Goal: Task Accomplishment & Management: Use online tool/utility

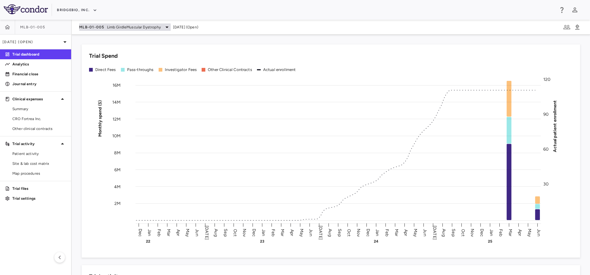
click at [125, 27] on span "Limb GirdleMuscular Dystrophy" at bounding box center [134, 27] width 54 height 6
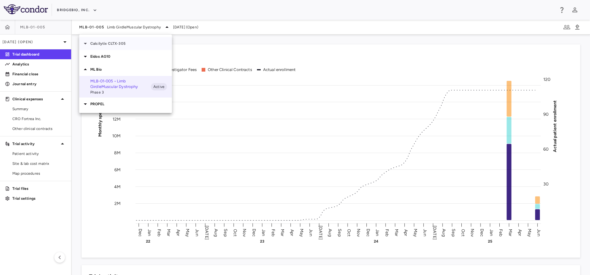
click at [127, 44] on p "Calcilytix CLTX-305" at bounding box center [131, 44] width 82 height 6
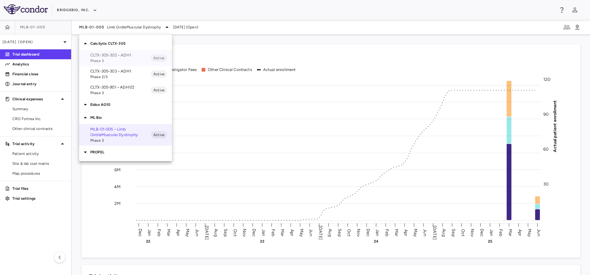
click at [120, 51] on div "CLTX-305-302 • ADH1 Phase 3 Active" at bounding box center [125, 58] width 93 height 16
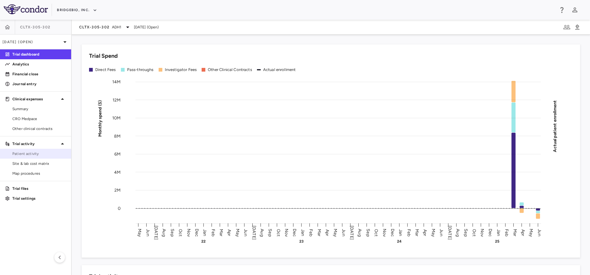
click at [20, 151] on link "Patient activity" at bounding box center [35, 153] width 71 height 9
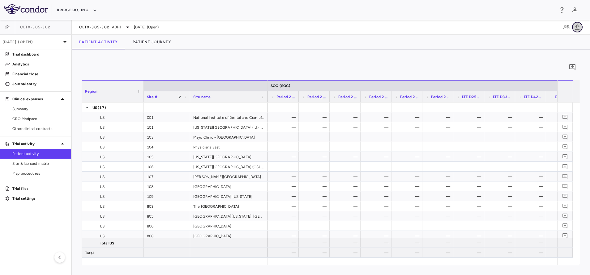
click at [578, 28] on icon "button" at bounding box center [577, 26] width 4 height 5
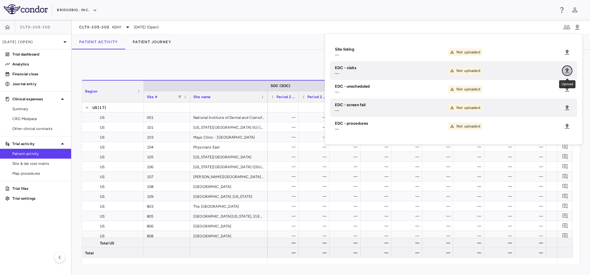
click at [567, 68] on icon "Upload" at bounding box center [566, 70] width 7 height 7
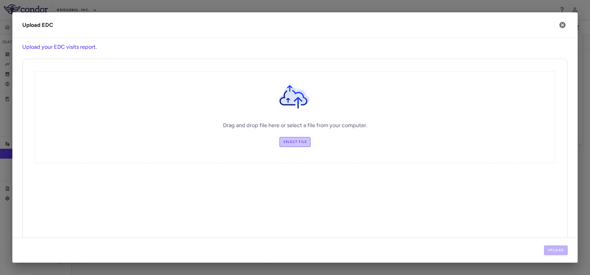
click at [291, 145] on label "Select file" at bounding box center [294, 142] width 31 height 10
click at [0, 0] on input "Select file" at bounding box center [0, 0] width 0 height 0
click at [556, 246] on button "Upload" at bounding box center [556, 251] width 24 height 10
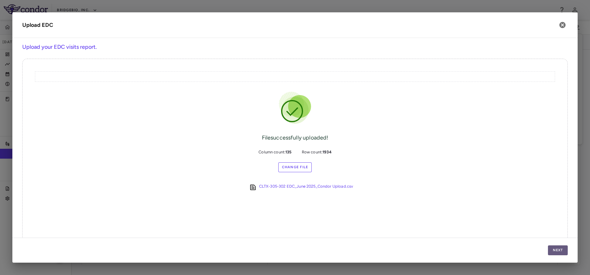
click at [556, 246] on button "Next" at bounding box center [558, 251] width 20 height 10
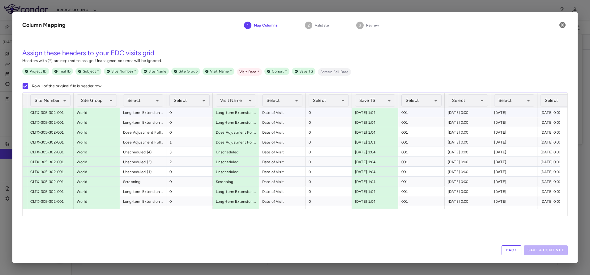
scroll to position [60, 0]
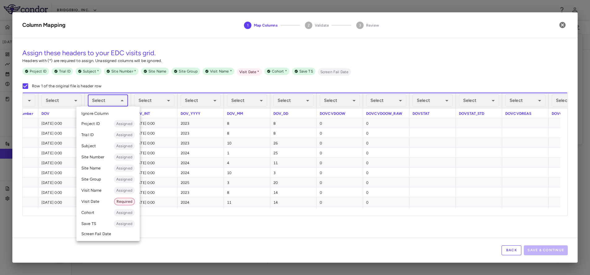
click at [117, 105] on body "Skip to sidebar Skip to main content BridgeBio, Inc. CLTX-305-302 [DATE] (Open)…" at bounding box center [295, 137] width 590 height 275
click at [95, 205] on li "Visit Date Required" at bounding box center [107, 201] width 63 height 11
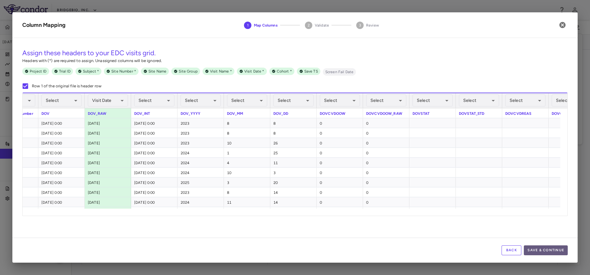
click at [541, 247] on button "Save & Continue" at bounding box center [546, 251] width 44 height 10
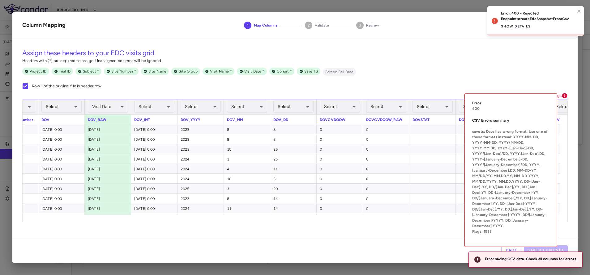
click at [564, 98] on icon at bounding box center [564, 95] width 5 height 5
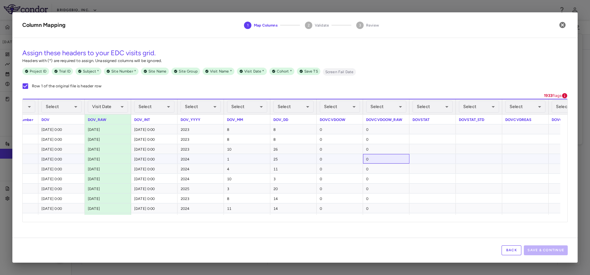
click at [405, 160] on div "0" at bounding box center [386, 159] width 46 height 10
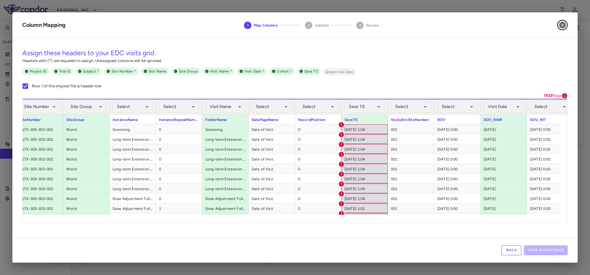
click at [566, 25] on icon "button" at bounding box center [562, 24] width 7 height 7
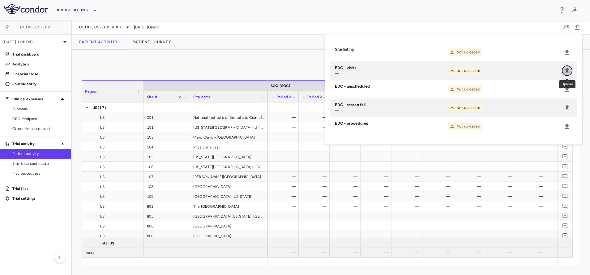
click at [567, 69] on icon "Upload" at bounding box center [567, 70] width 4 height 5
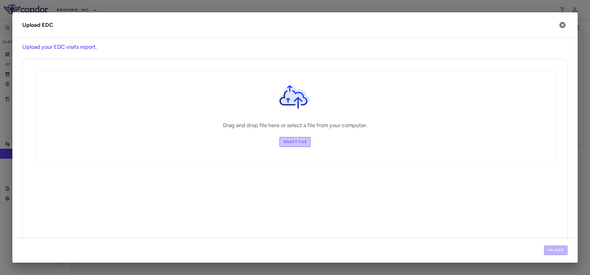
click at [297, 139] on label "Select file" at bounding box center [294, 142] width 31 height 10
click at [0, 0] on input "Select file" at bounding box center [0, 0] width 0 height 0
click at [286, 146] on label "Select file" at bounding box center [294, 142] width 31 height 10
click at [0, 0] on input "Select file" at bounding box center [0, 0] width 0 height 0
click at [291, 144] on label "Select file" at bounding box center [294, 142] width 31 height 10
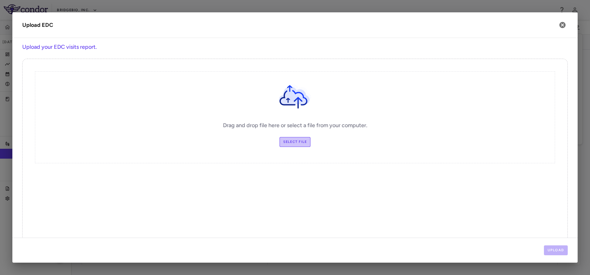
click at [0, 0] on input "Select file" at bounding box center [0, 0] width 0 height 0
click at [553, 255] on button "Upload" at bounding box center [556, 251] width 24 height 10
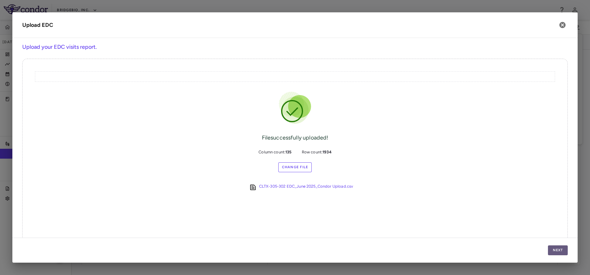
click at [553, 255] on button "Next" at bounding box center [558, 251] width 20 height 10
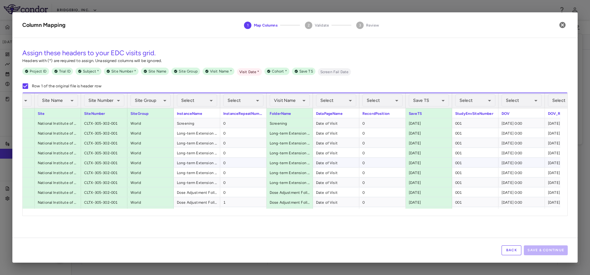
scroll to position [0, 403]
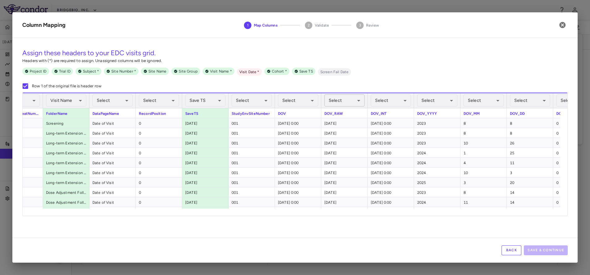
click at [334, 103] on body "Skip to sidebar Skip to main content BridgeBio, Inc. CLTX-305-302 [DATE] (Open)…" at bounding box center [295, 137] width 590 height 275
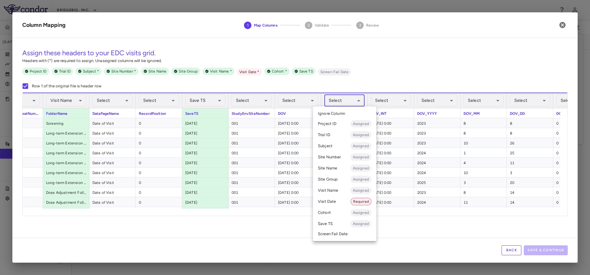
click at [343, 202] on li "Visit Date Required" at bounding box center [344, 201] width 63 height 11
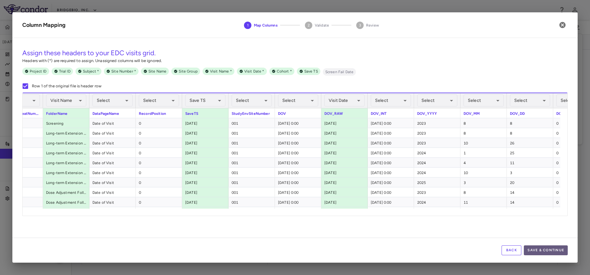
click at [538, 253] on button "Save & Continue" at bounding box center [546, 251] width 44 height 10
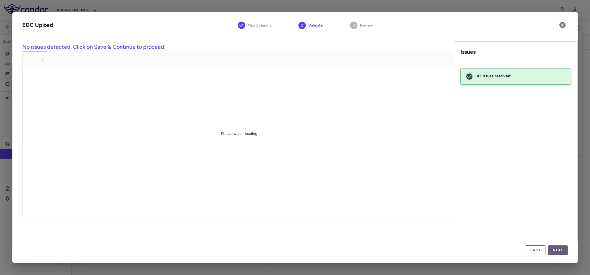
click at [561, 251] on button "Next" at bounding box center [558, 251] width 20 height 10
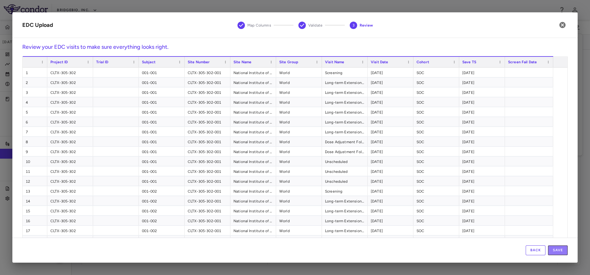
click at [561, 251] on button "Save" at bounding box center [558, 251] width 20 height 10
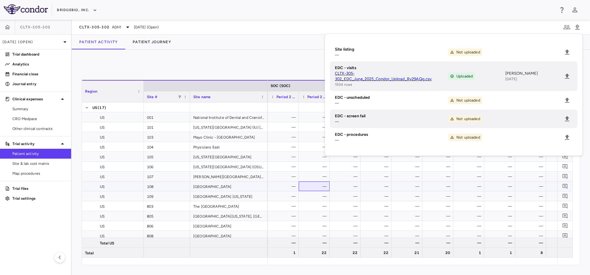
click at [312, 186] on div "—" at bounding box center [315, 187] width 22 height 10
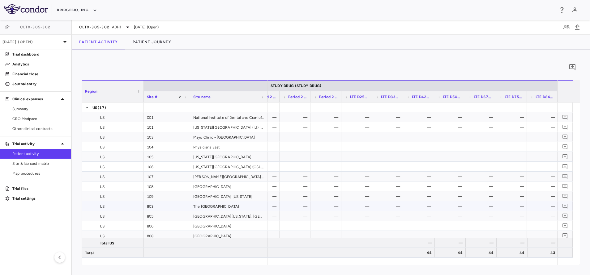
scroll to position [0, 2399]
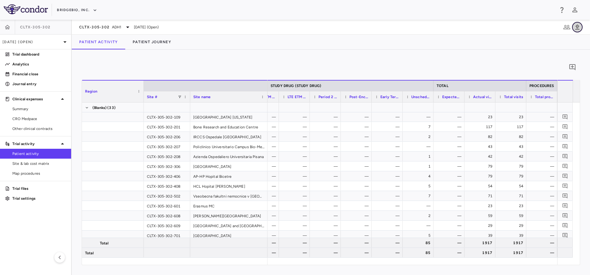
click at [576, 30] on icon "button" at bounding box center [576, 26] width 7 height 7
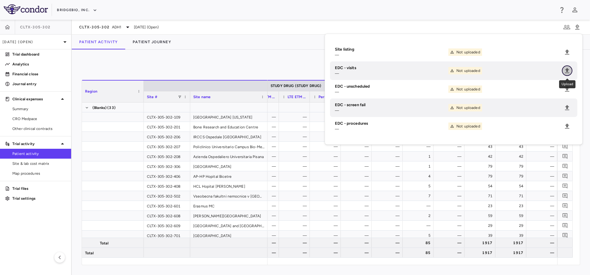
click at [566, 68] on icon "Upload" at bounding box center [566, 70] width 7 height 7
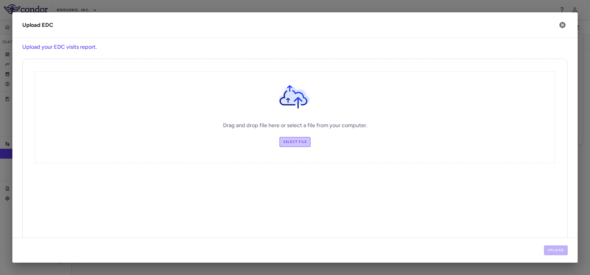
click at [285, 142] on label "Select file" at bounding box center [294, 142] width 31 height 10
click at [0, 0] on input "Select file" at bounding box center [0, 0] width 0 height 0
click at [286, 140] on label "Select file" at bounding box center [294, 142] width 31 height 10
click at [0, 0] on input "Select file" at bounding box center [0, 0] width 0 height 0
click at [563, 253] on button "Upload" at bounding box center [556, 251] width 24 height 10
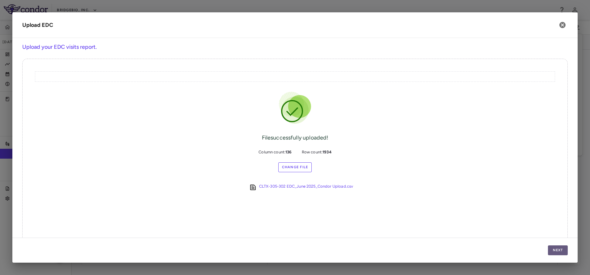
click at [563, 253] on button "Next" at bounding box center [558, 251] width 20 height 10
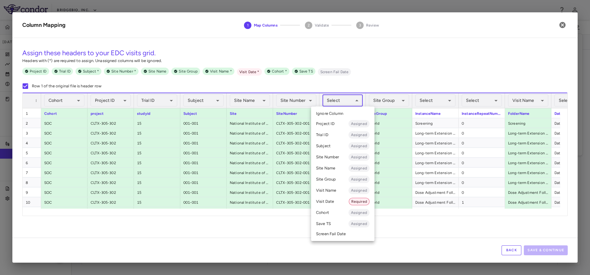
click at [350, 103] on body "Skip to sidebar Skip to main content BridgeBio, Inc. CLTX-305-302 [DATE] (Open)…" at bounding box center [295, 137] width 590 height 275
click at [339, 161] on li "Site Number Assigned" at bounding box center [342, 157] width 63 height 11
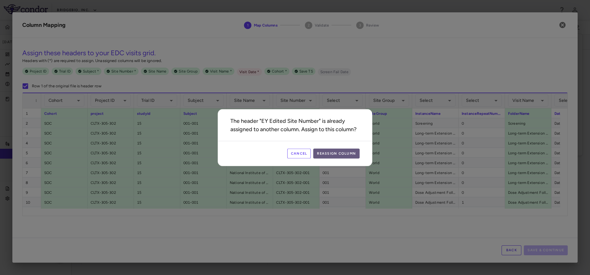
click at [325, 156] on button "Reassign Column" at bounding box center [336, 154] width 46 height 10
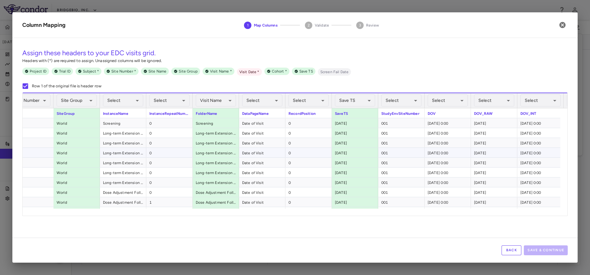
scroll to position [0, 439]
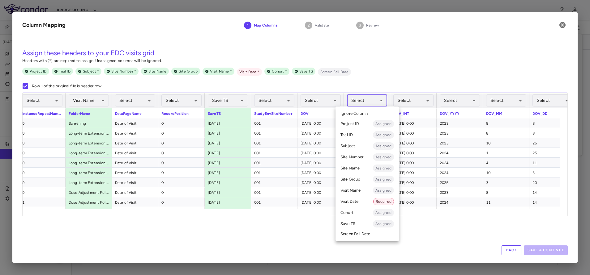
click at [374, 104] on body "Skip to sidebar Skip to main content BridgeBio, Inc. CLTX-305-302 [DATE] (Open)…" at bounding box center [295, 137] width 590 height 275
click at [371, 207] on li "Visit Date Required" at bounding box center [366, 201] width 63 height 11
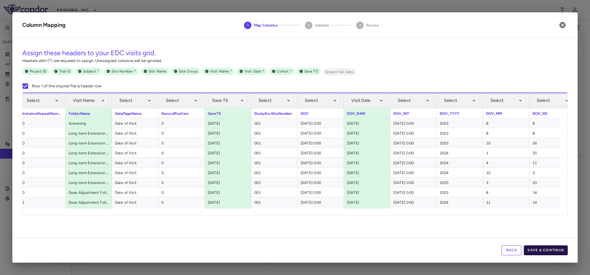
click at [539, 253] on button "Save & Continue" at bounding box center [546, 251] width 44 height 10
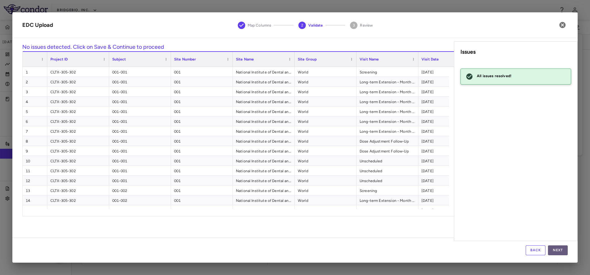
click at [560, 249] on button "Next" at bounding box center [558, 251] width 20 height 10
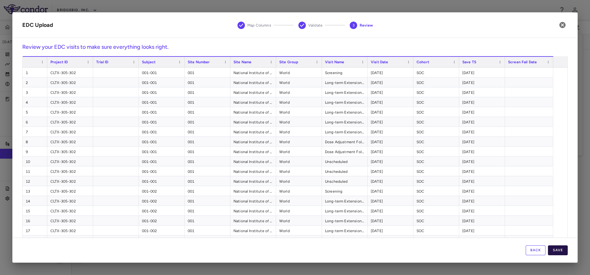
click at [555, 248] on button "Save" at bounding box center [558, 251] width 20 height 10
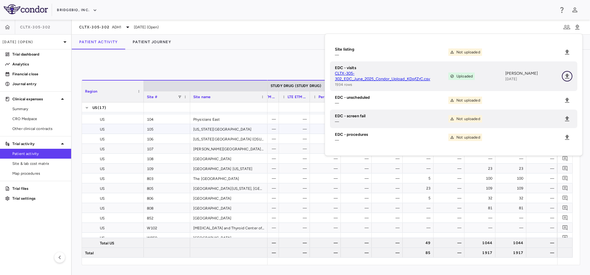
scroll to position [0, 0]
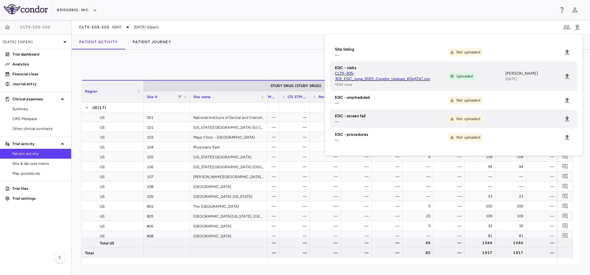
click at [272, 66] on div "0" at bounding box center [331, 67] width 498 height 15
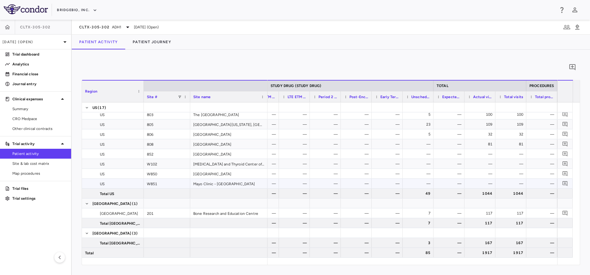
scroll to position [105, 0]
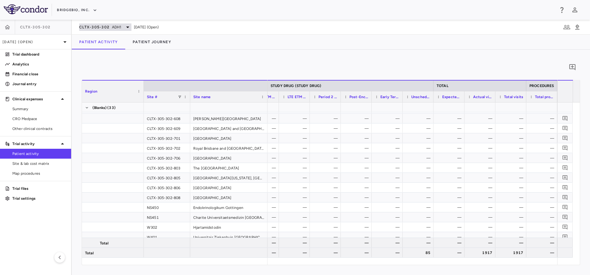
click at [113, 25] on span "ADH1" at bounding box center [117, 27] width 10 height 6
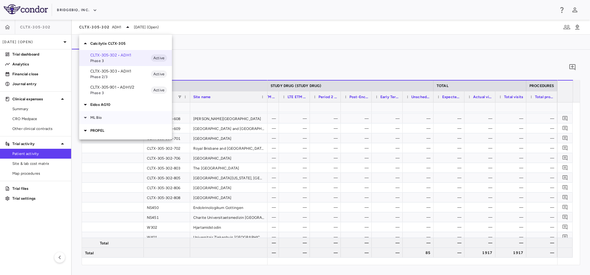
click at [105, 117] on p "ML Bio" at bounding box center [131, 118] width 82 height 6
click at [108, 130] on p "MLB-01-005 • Limb GirdleMuscular Dystrophy" at bounding box center [120, 132] width 61 height 11
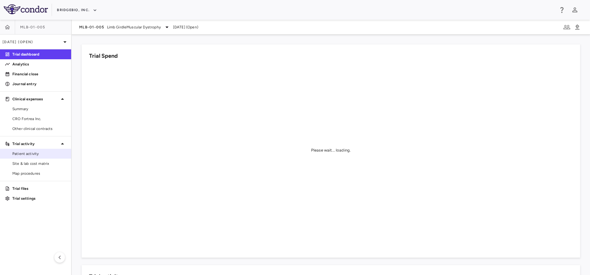
click at [41, 151] on link "Patient activity" at bounding box center [35, 153] width 71 height 9
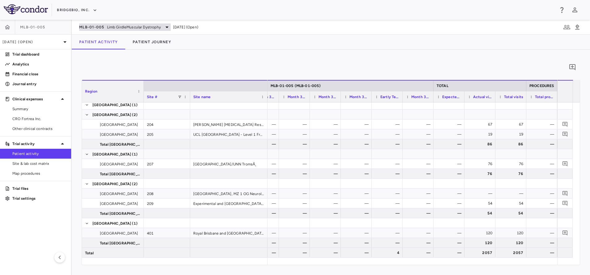
click at [93, 25] on span "MLB-01-005" at bounding box center [91, 27] width 25 height 5
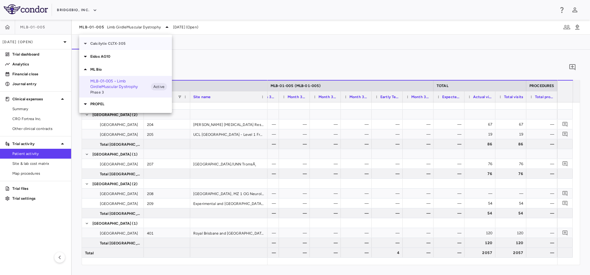
click at [105, 43] on p "Calcilytix CLTX-305" at bounding box center [131, 44] width 82 height 6
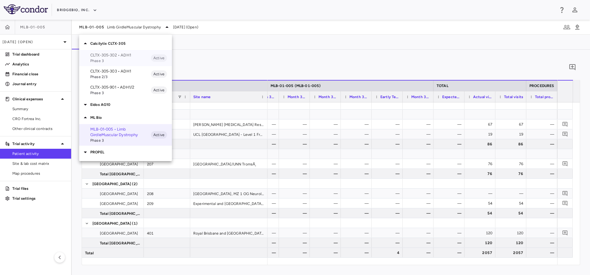
click at [105, 59] on span "Phase 3" at bounding box center [120, 61] width 61 height 6
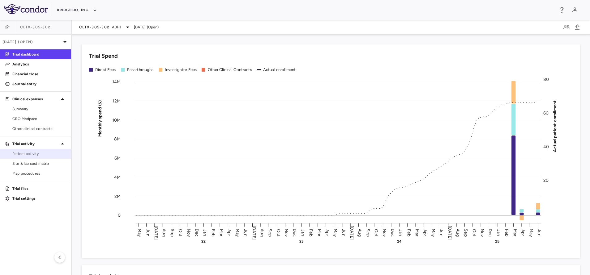
click at [35, 154] on span "Patient activity" at bounding box center [39, 154] width 54 height 6
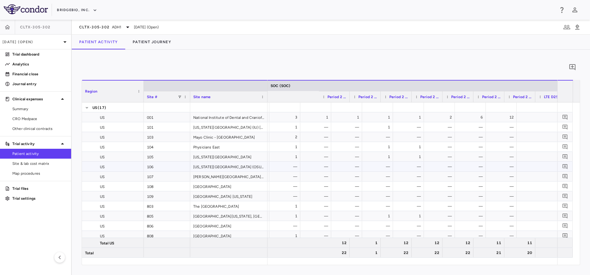
scroll to position [0, 925]
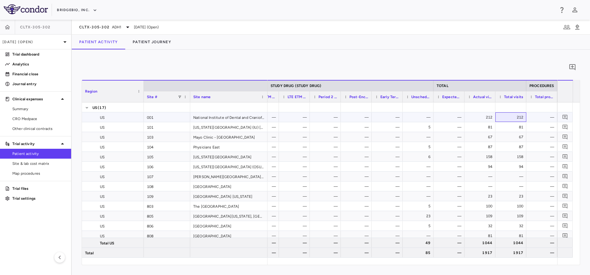
click at [512, 117] on div "212" at bounding box center [512, 118] width 22 height 10
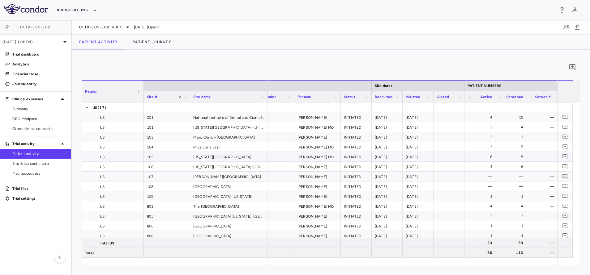
scroll to position [0, 50]
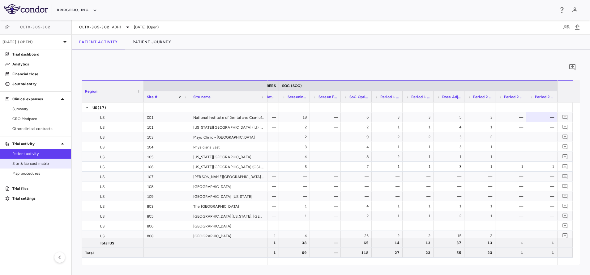
click at [33, 164] on span "Site & lab cost matrix" at bounding box center [39, 164] width 54 height 6
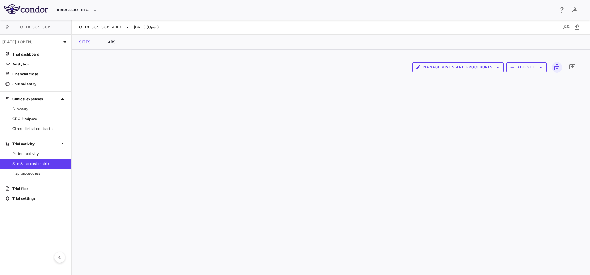
click at [471, 62] on div "Manage Visits and Procedures Add Site 0" at bounding box center [331, 67] width 498 height 15
click at [471, 69] on button "Manage Visits and Procedures" at bounding box center [457, 67] width 91 height 10
click at [459, 82] on li "Visit Schedules" at bounding box center [451, 79] width 66 height 9
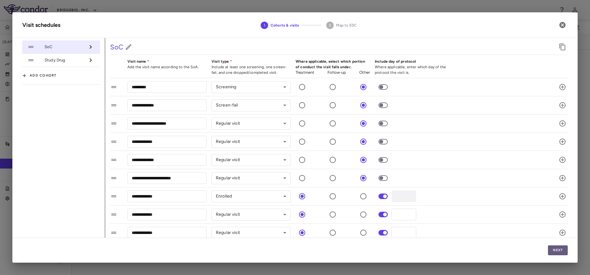
click at [558, 249] on button "Next" at bounding box center [558, 251] width 20 height 10
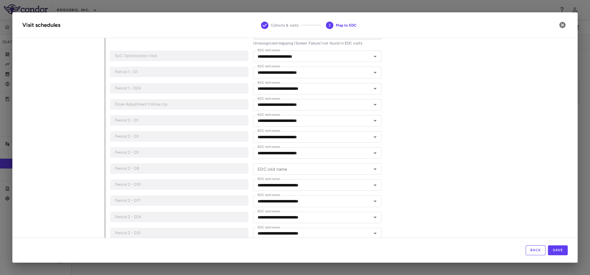
scroll to position [108, 0]
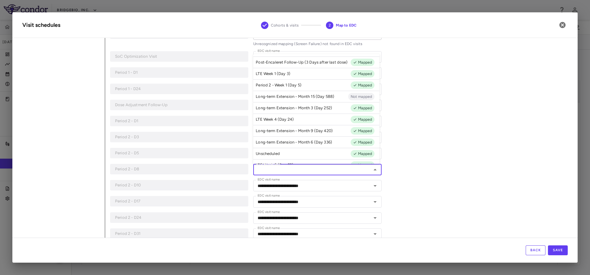
click at [326, 172] on input "EDC visit name" at bounding box center [312, 170] width 114 height 8
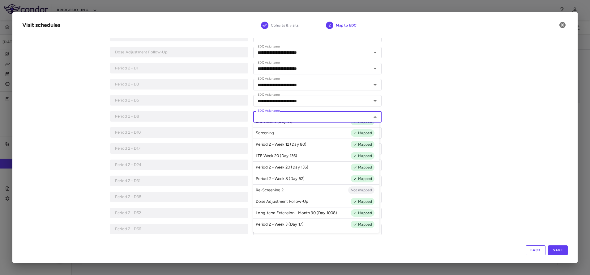
scroll to position [160, 0]
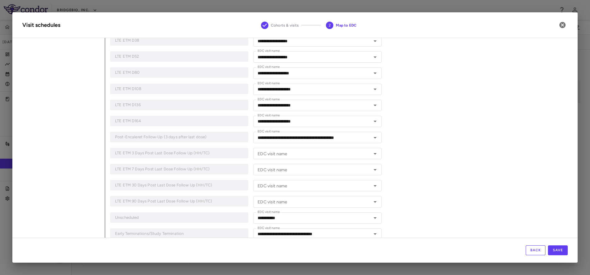
scroll to position [893, 0]
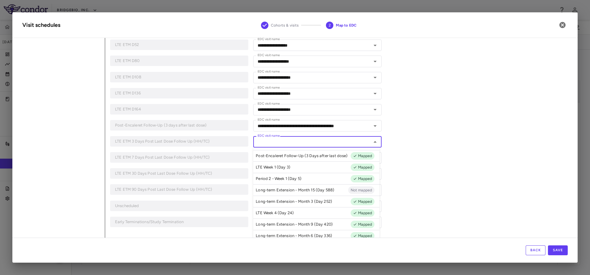
click at [291, 140] on input "EDC visit name" at bounding box center [312, 142] width 114 height 8
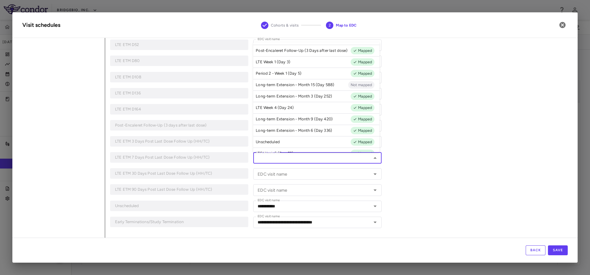
click at [292, 156] on input "EDC visit name" at bounding box center [312, 158] width 114 height 8
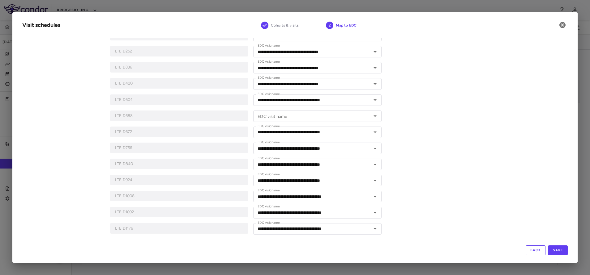
scroll to position [483, 0]
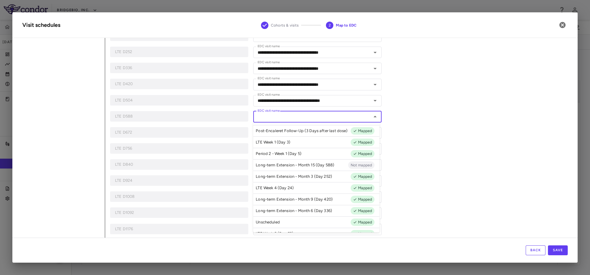
click at [294, 119] on input "EDC visit name" at bounding box center [312, 117] width 114 height 8
click at [293, 168] on p "Long-term Extension - Month 15 (Day 588)" at bounding box center [295, 166] width 79 height 6
type input "**********"
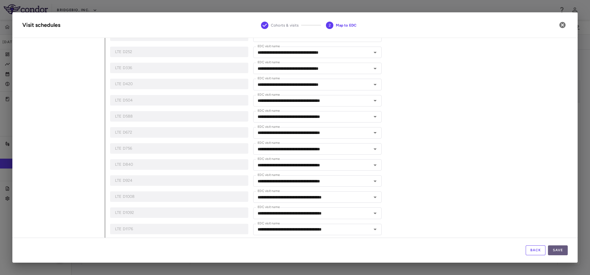
click at [551, 248] on button "Save" at bounding box center [558, 251] width 20 height 10
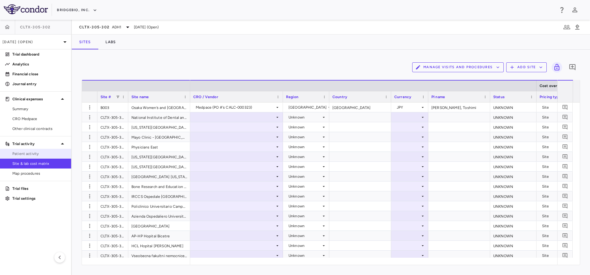
click at [36, 153] on span "Patient activity" at bounding box center [39, 154] width 54 height 6
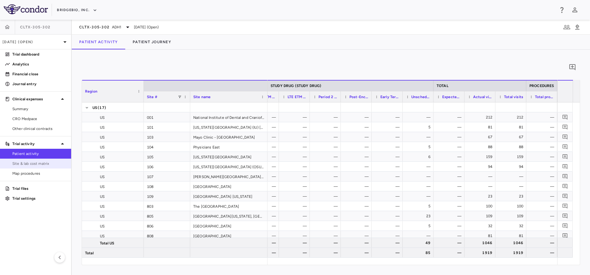
click at [40, 159] on link "Site & lab cost matrix" at bounding box center [35, 163] width 71 height 9
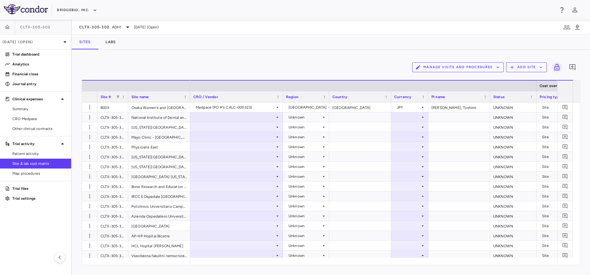
click at [458, 62] on div "Manage Visits and Procedures Add Site 0" at bounding box center [331, 67] width 498 height 15
click at [458, 66] on button "Manage Visits and Procedures" at bounding box center [457, 67] width 91 height 10
click at [455, 79] on li "Visit Schedules" at bounding box center [451, 79] width 66 height 9
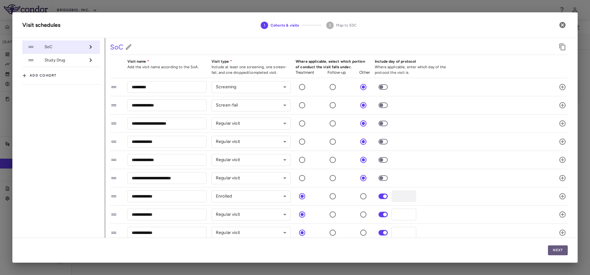
click at [561, 248] on button "Next" at bounding box center [558, 251] width 20 height 10
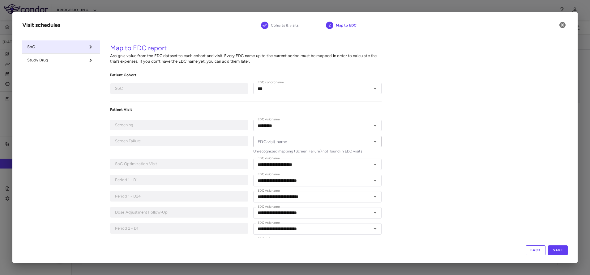
type input "***"
type input "*********"
type input "**********"
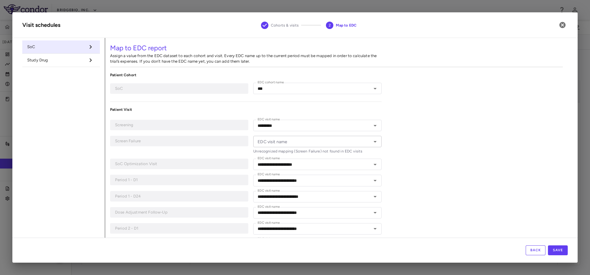
type input "**********"
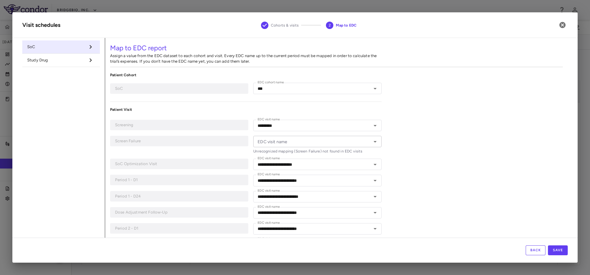
type input "**********"
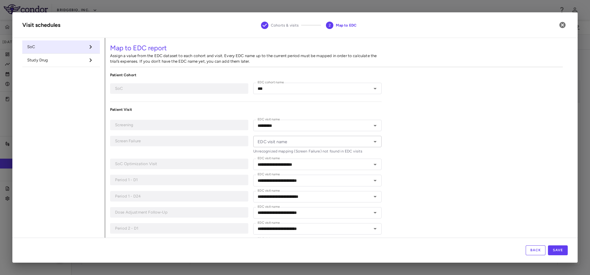
type input "**********"
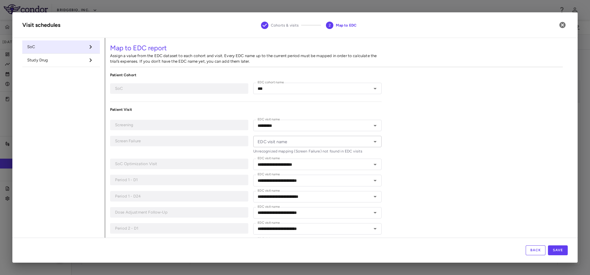
type input "**********"
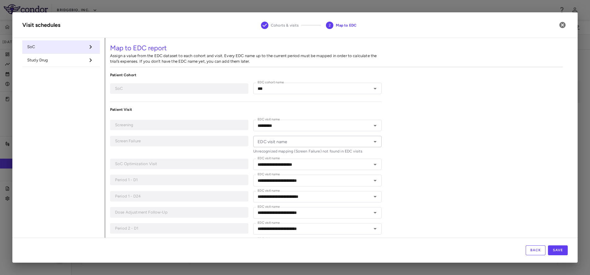
type input "**********"
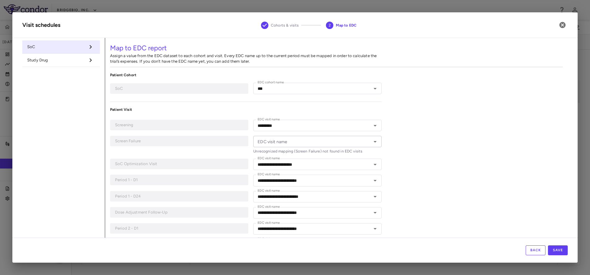
type input "**********"
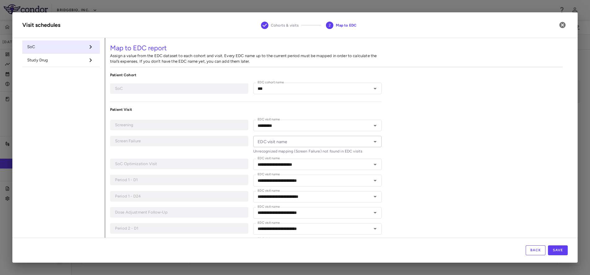
type input "**********"
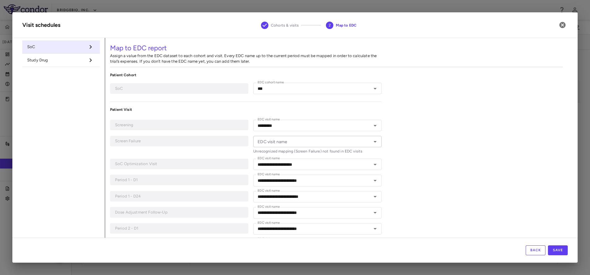
type input "**********"
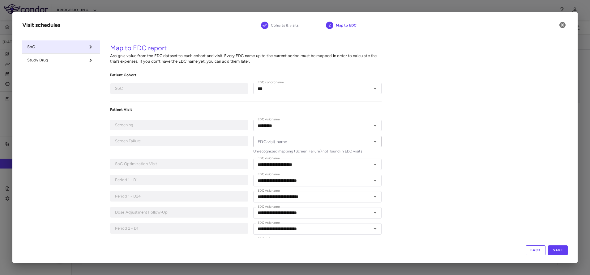
type input "**********"
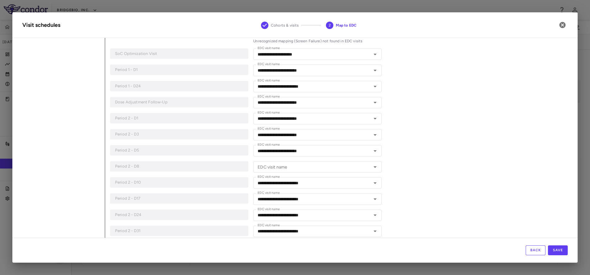
scroll to position [123, 0]
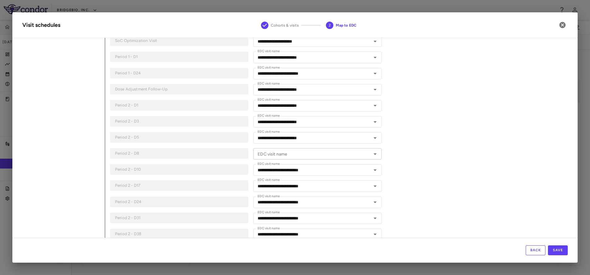
click at [332, 157] on input "EDC visit name" at bounding box center [312, 154] width 114 height 8
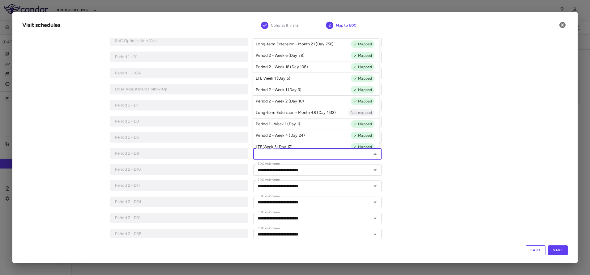
scroll to position [331, 0]
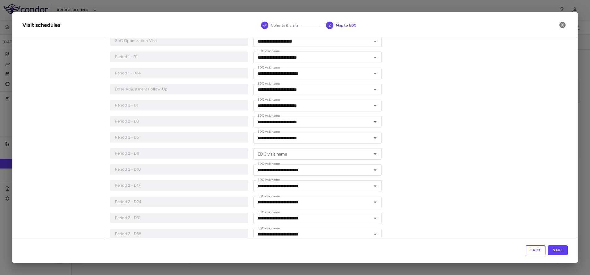
click at [297, 154] on input "EDC visit name" at bounding box center [312, 154] width 114 height 8
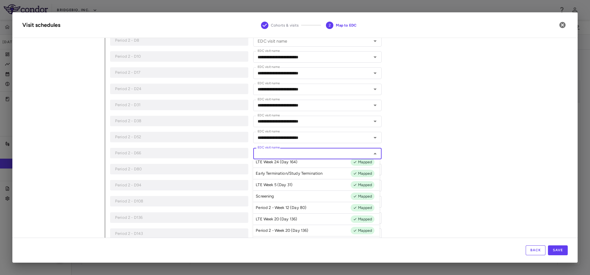
scroll to position [441, 0]
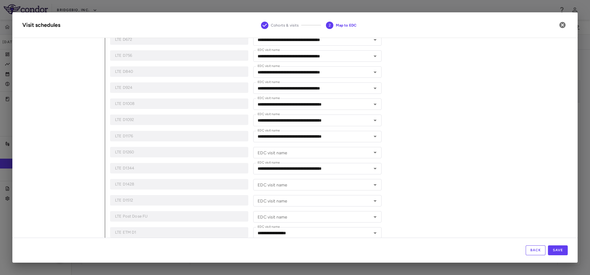
scroll to position [583, 0]
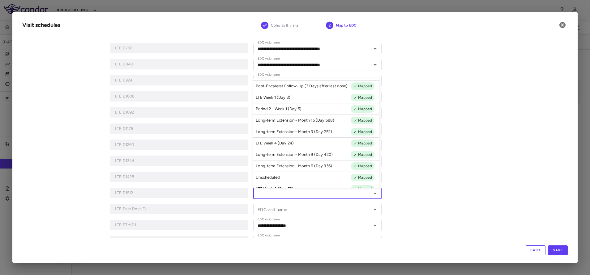
click at [264, 198] on input "EDC visit name" at bounding box center [312, 194] width 114 height 8
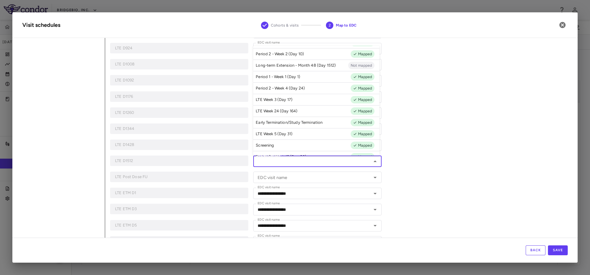
scroll to position [377, 0]
click at [285, 68] on p "Long-term Extension - Month 48 (Day 1512)" at bounding box center [296, 66] width 80 height 6
type input "**********"
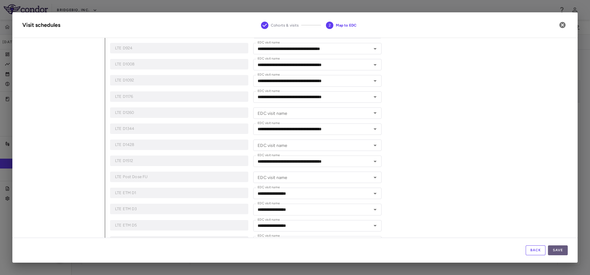
click at [560, 252] on button "Save" at bounding box center [558, 251] width 20 height 10
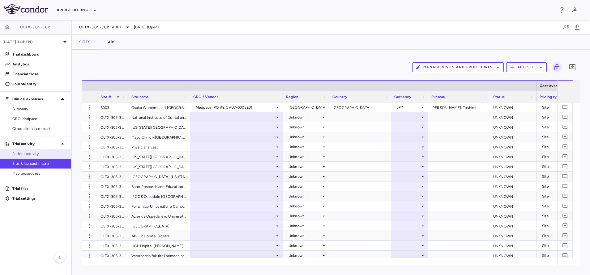
click at [15, 151] on span "Patient activity" at bounding box center [39, 154] width 54 height 6
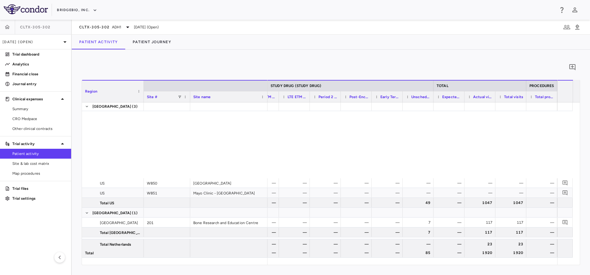
scroll to position [302, 0]
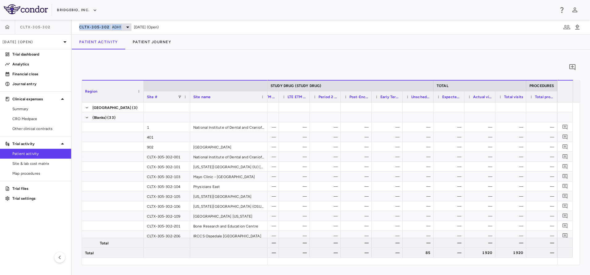
drag, startPoint x: 79, startPoint y: 26, endPoint x: 120, endPoint y: 29, distance: 40.9
click at [120, 29] on div "CLTX-305-302 ADH1" at bounding box center [105, 26] width 52 height 7
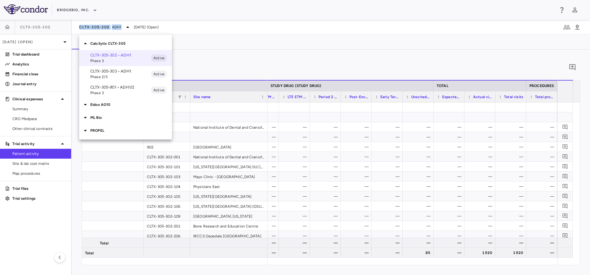
copy div "CLTX-305-302 ADH1"
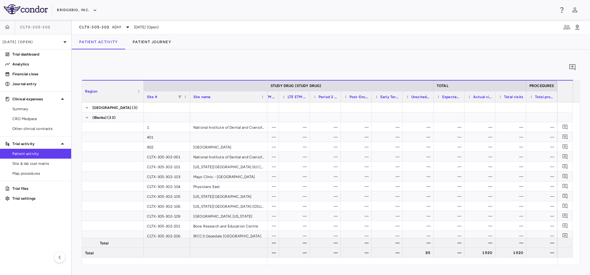
click at [210, 46] on div "Patient Activity Patient Journey" at bounding box center [331, 42] width 518 height 15
